Goal: Task Accomplishment & Management: Use online tool/utility

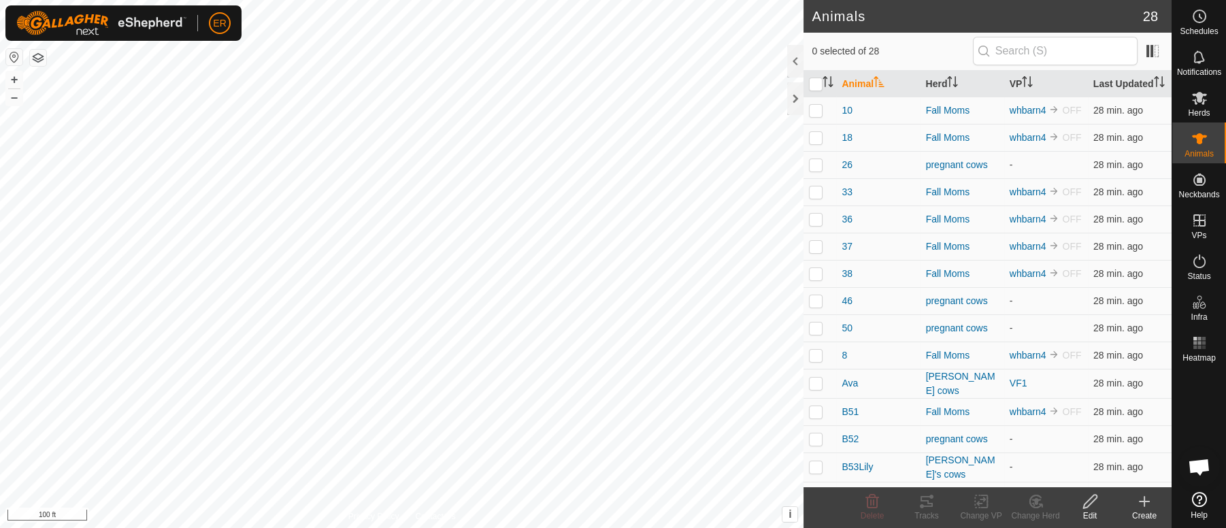
scroll to position [11302, 0]
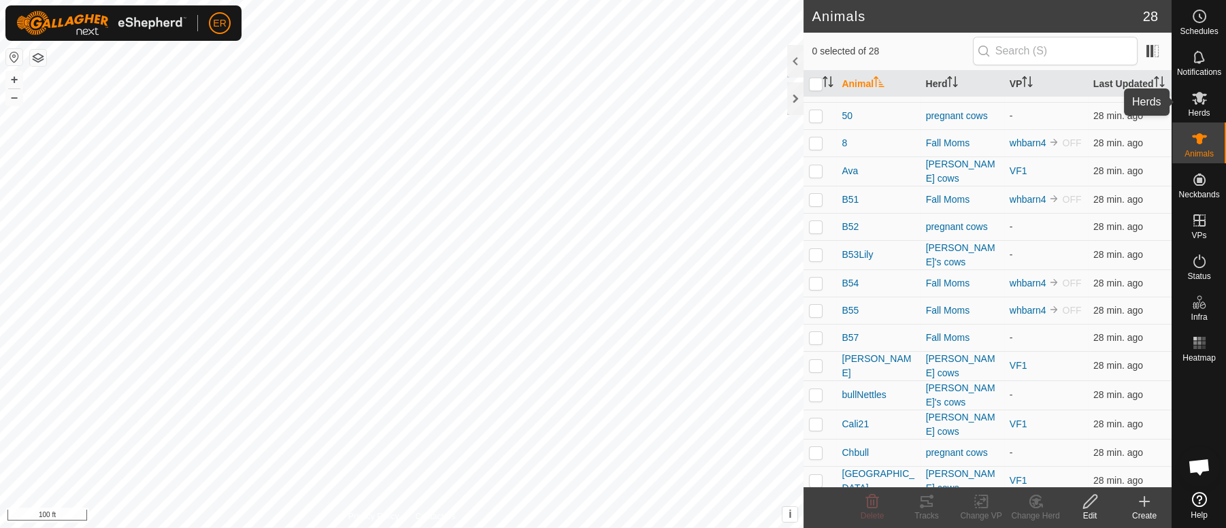
click at [1194, 99] on icon at bounding box center [1199, 98] width 15 height 13
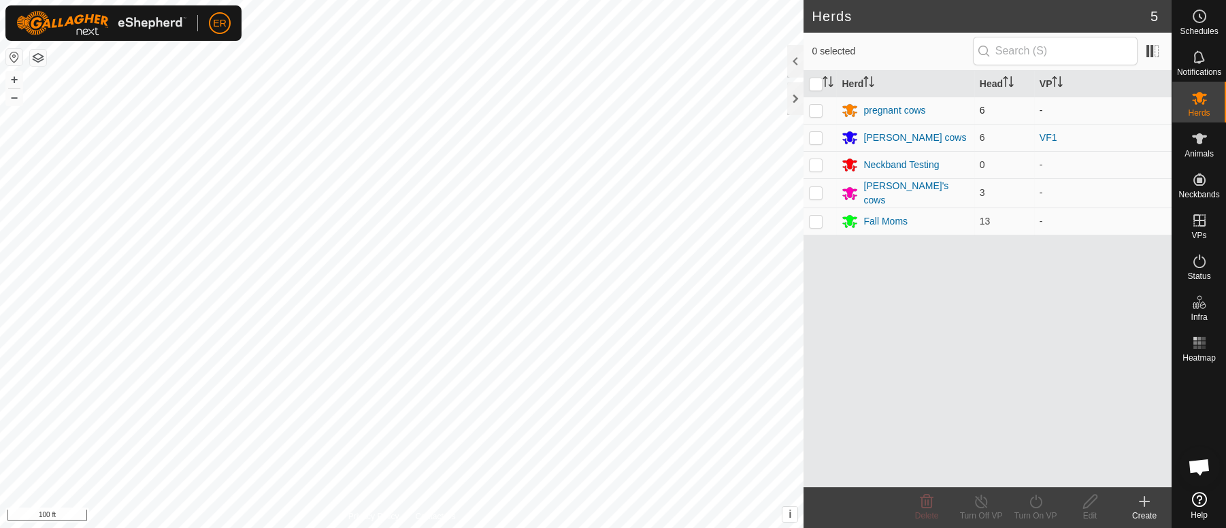
click at [819, 111] on p-checkbox at bounding box center [816, 110] width 14 height 11
checkbox input "true"
click at [1037, 500] on icon at bounding box center [1036, 501] width 17 height 16
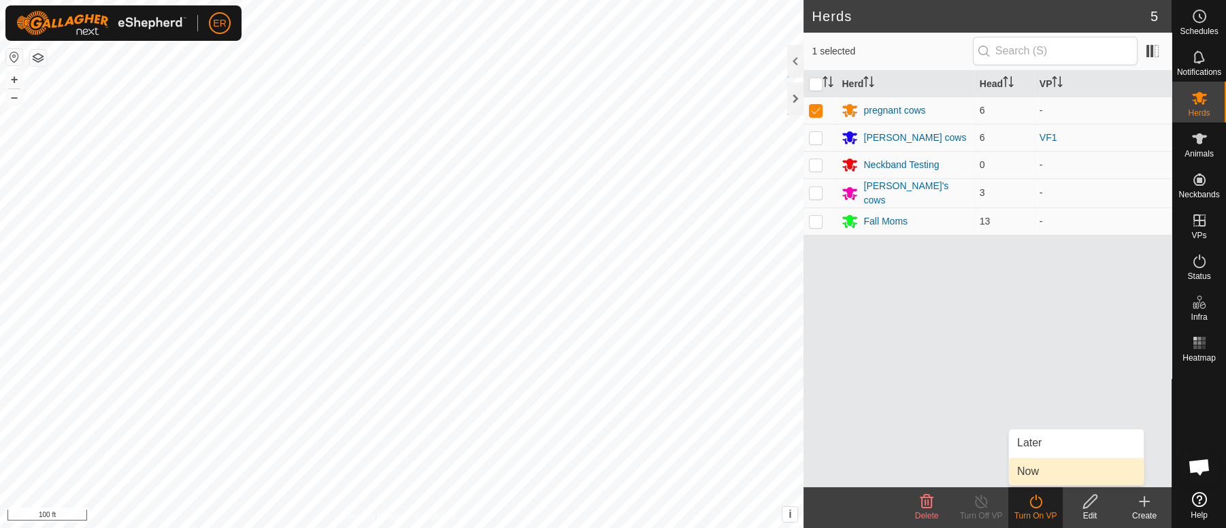
click at [1032, 471] on link "Now" at bounding box center [1076, 471] width 135 height 27
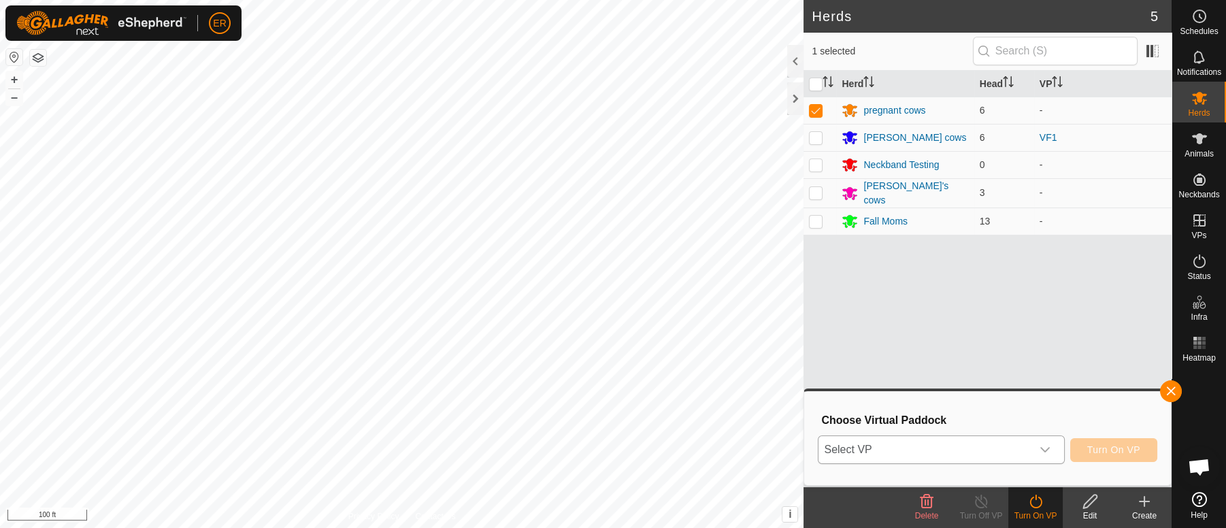
click at [1045, 444] on icon "dropdown trigger" at bounding box center [1045, 449] width 11 height 11
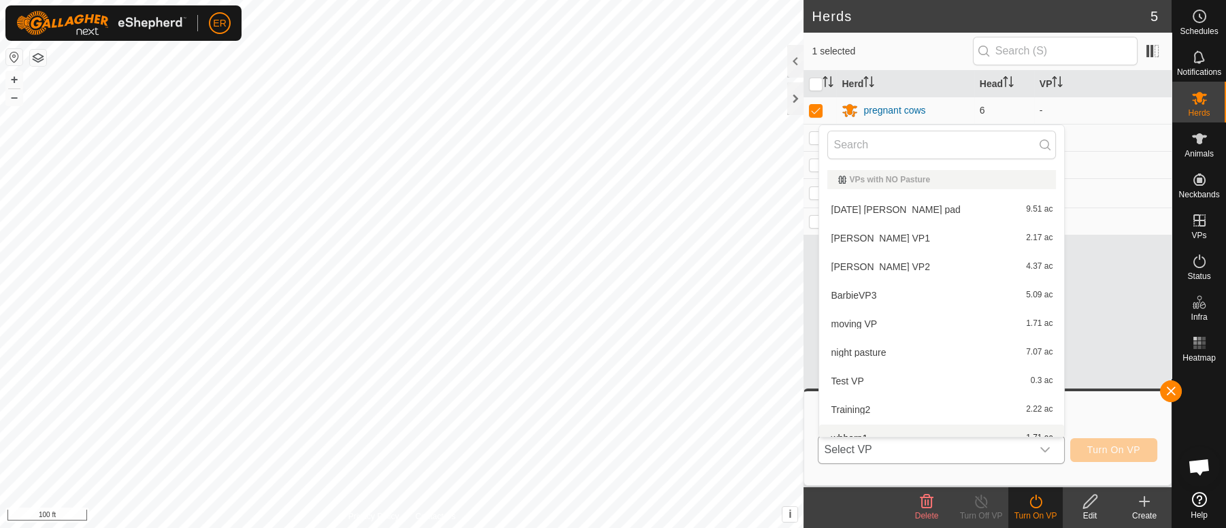
scroll to position [14, 0]
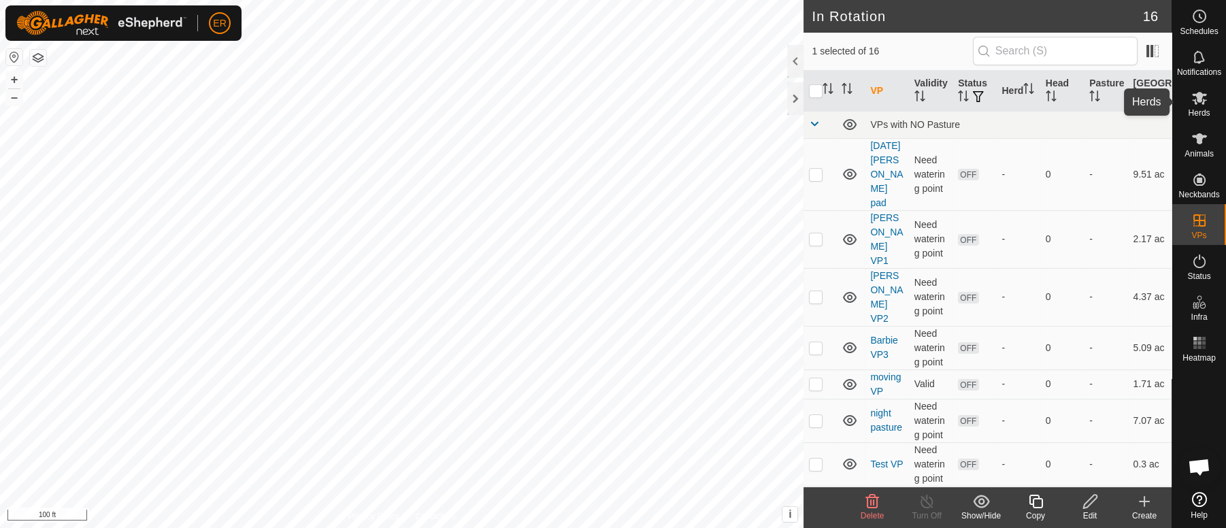
click at [1199, 102] on icon at bounding box center [1199, 98] width 15 height 13
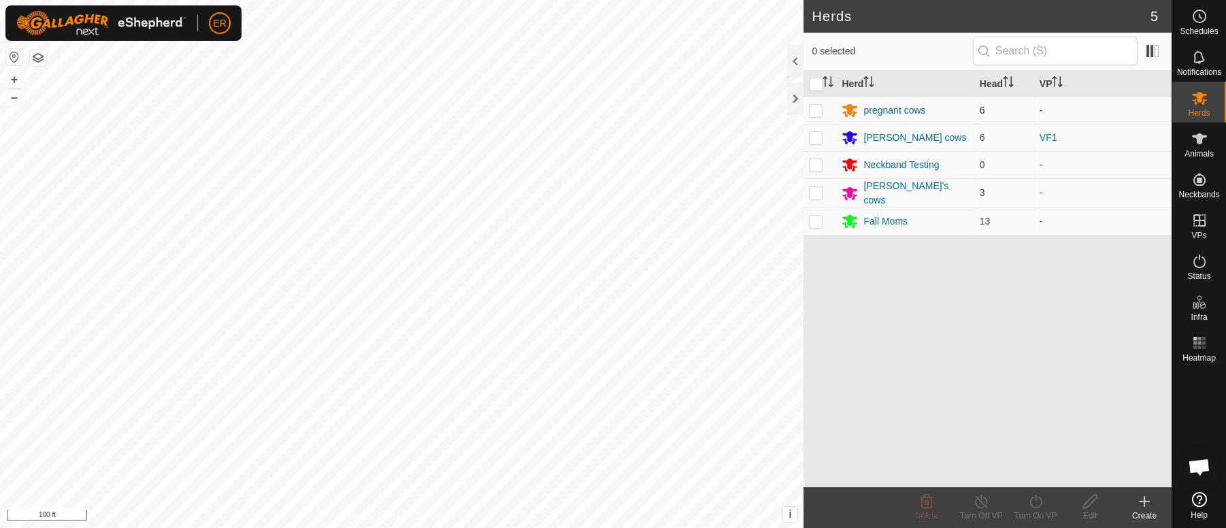
click at [820, 111] on p-checkbox at bounding box center [816, 110] width 14 height 11
checkbox input "true"
click at [1037, 504] on icon at bounding box center [1036, 501] width 17 height 16
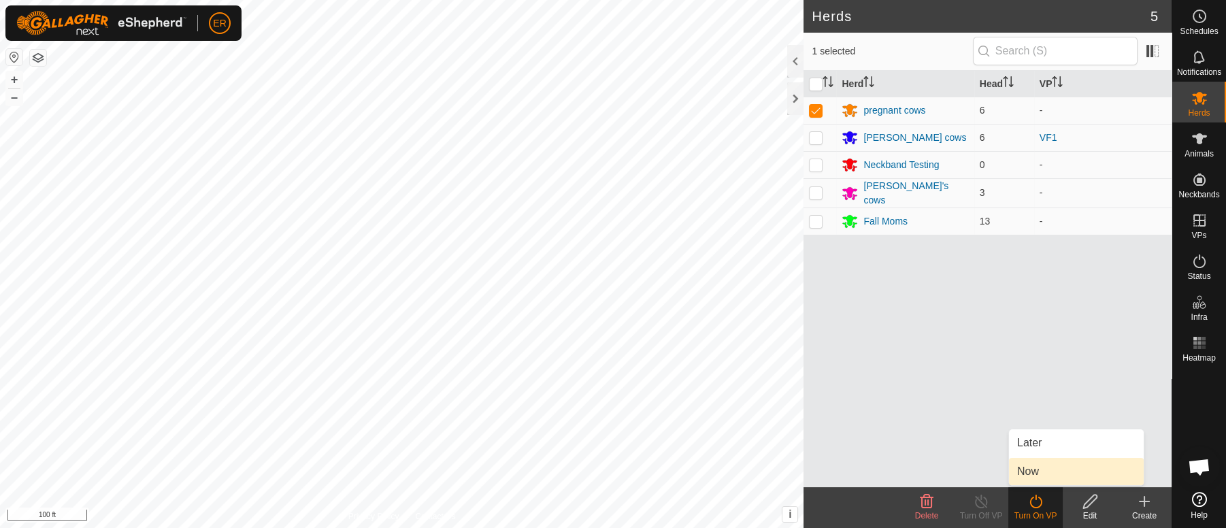
click at [1037, 475] on link "Now" at bounding box center [1076, 471] width 135 height 27
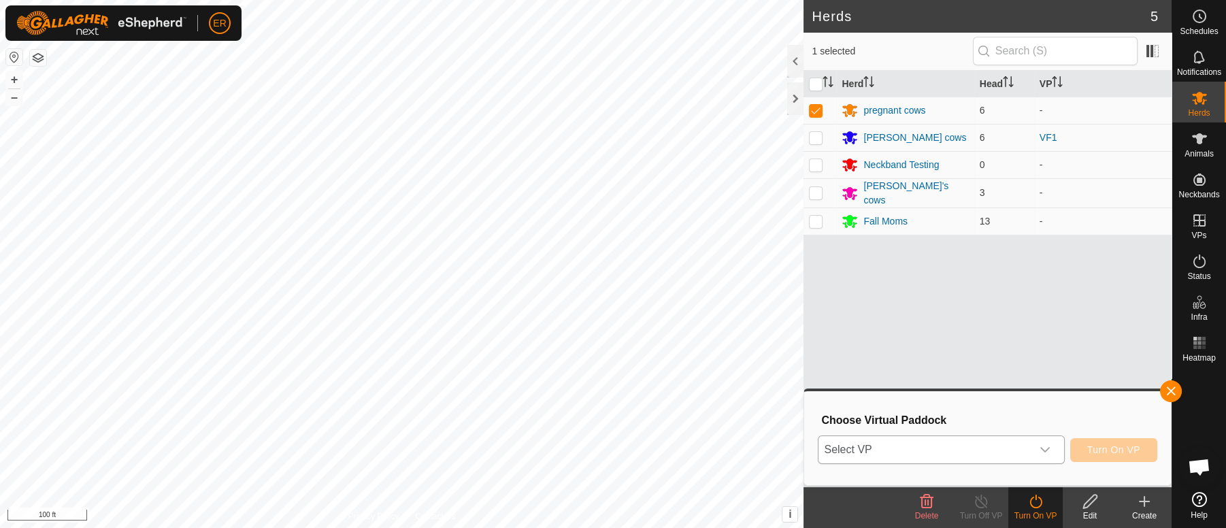
click at [1041, 451] on icon "dropdown trigger" at bounding box center [1045, 449] width 11 height 11
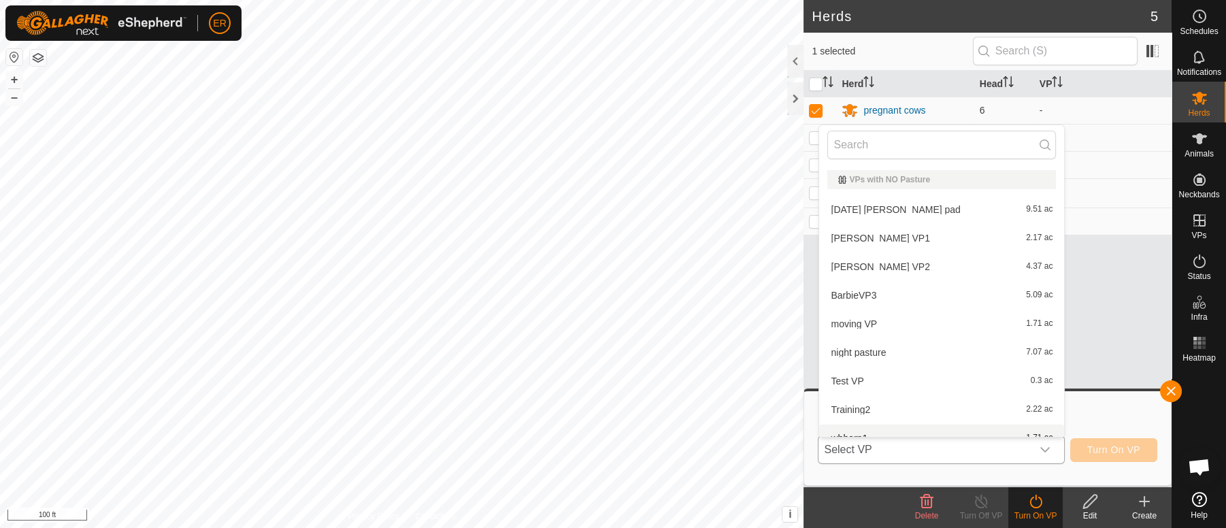
scroll to position [14, 0]
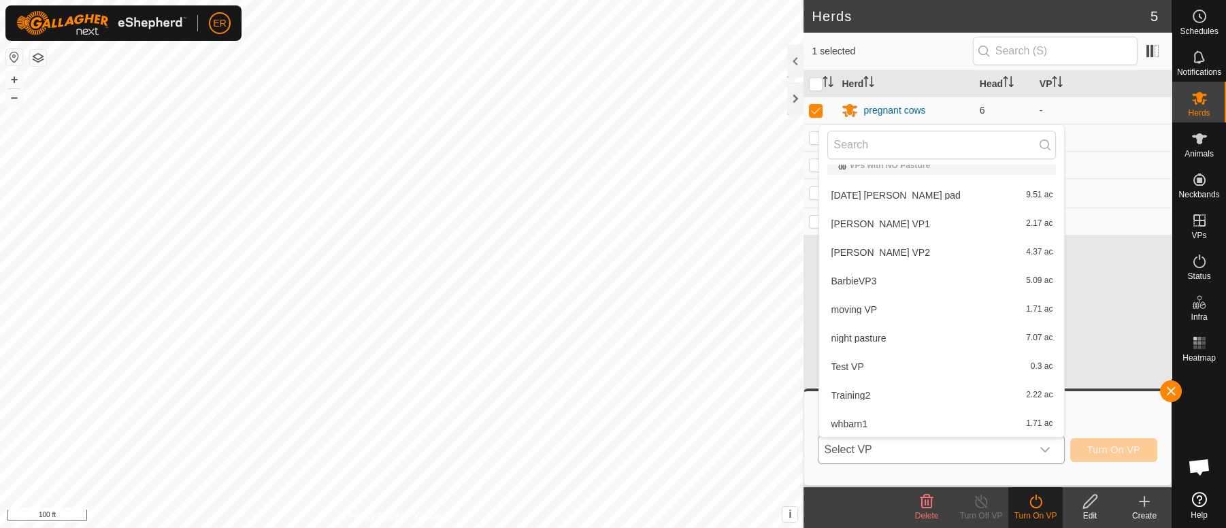
click at [849, 394] on li "Training2 2.22 ac" at bounding box center [941, 395] width 245 height 27
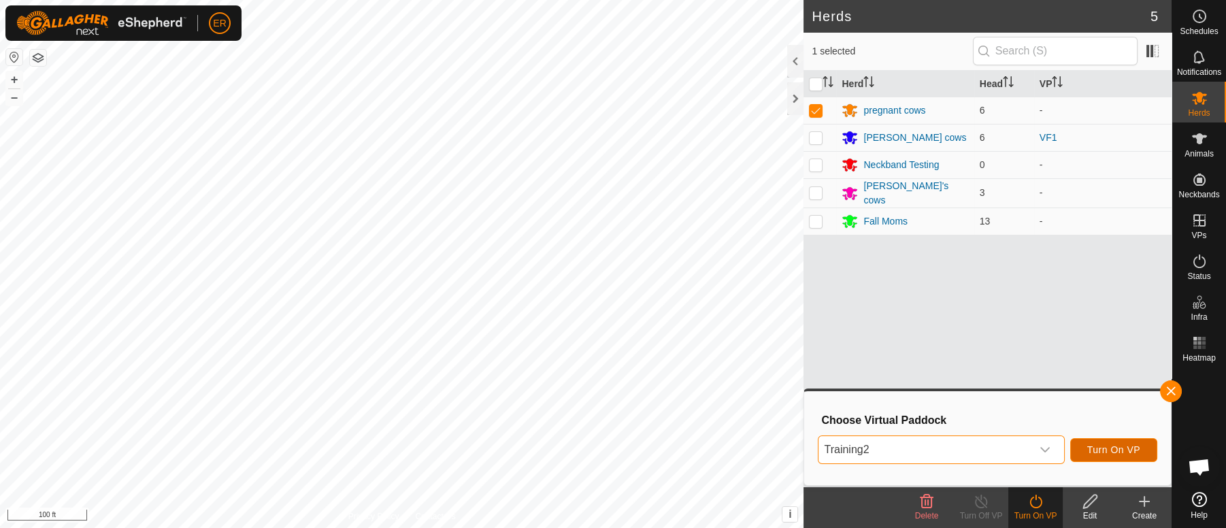
click at [1124, 446] on span "Turn On VP" at bounding box center [1114, 449] width 53 height 11
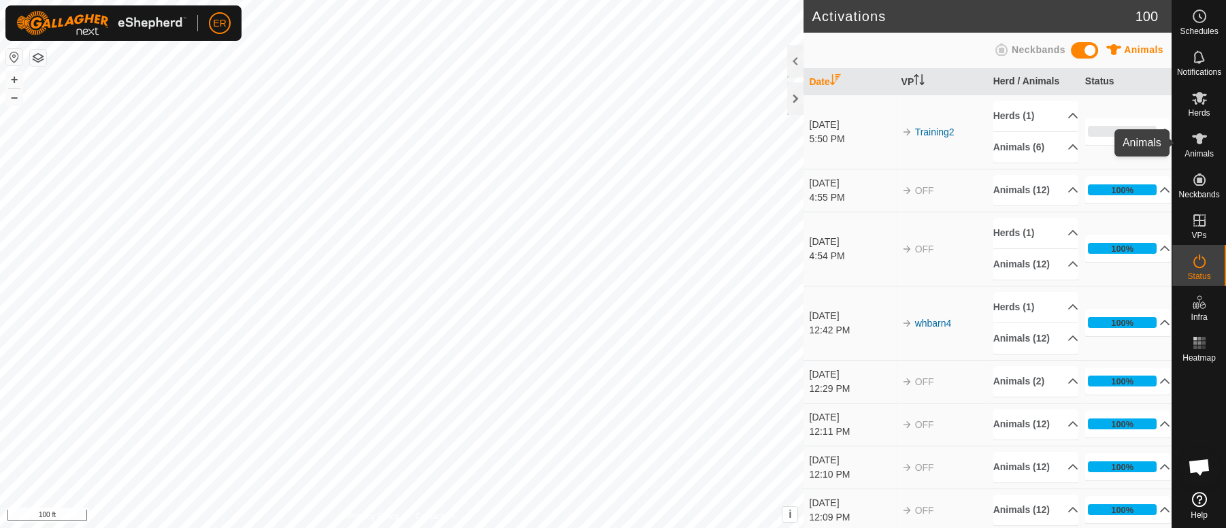
click at [1203, 140] on icon at bounding box center [1200, 139] width 16 height 16
